Goal: Transaction & Acquisition: Download file/media

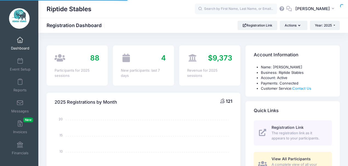
select select
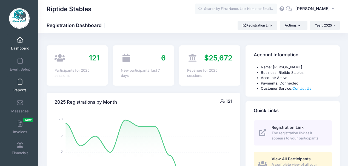
click at [20, 84] on span at bounding box center [20, 82] width 0 height 6
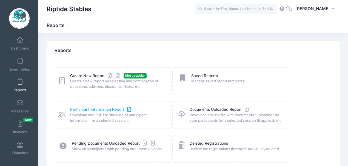
click at [112, 111] on link "Participant Information Report" at bounding box center [101, 110] width 62 height 6
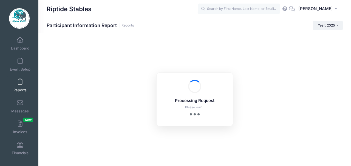
checkbox input "true"
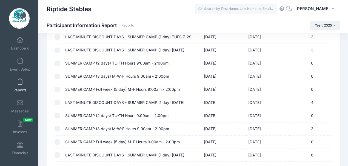
scroll to position [727, 0]
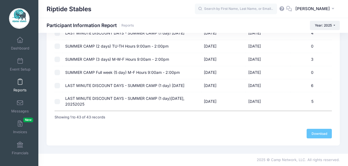
click at [57, 102] on input "checkbox" at bounding box center [57, 101] width 5 height 5
checkbox input "true"
click at [320, 134] on link "Download" at bounding box center [319, 133] width 25 height 9
